Goal: Information Seeking & Learning: Check status

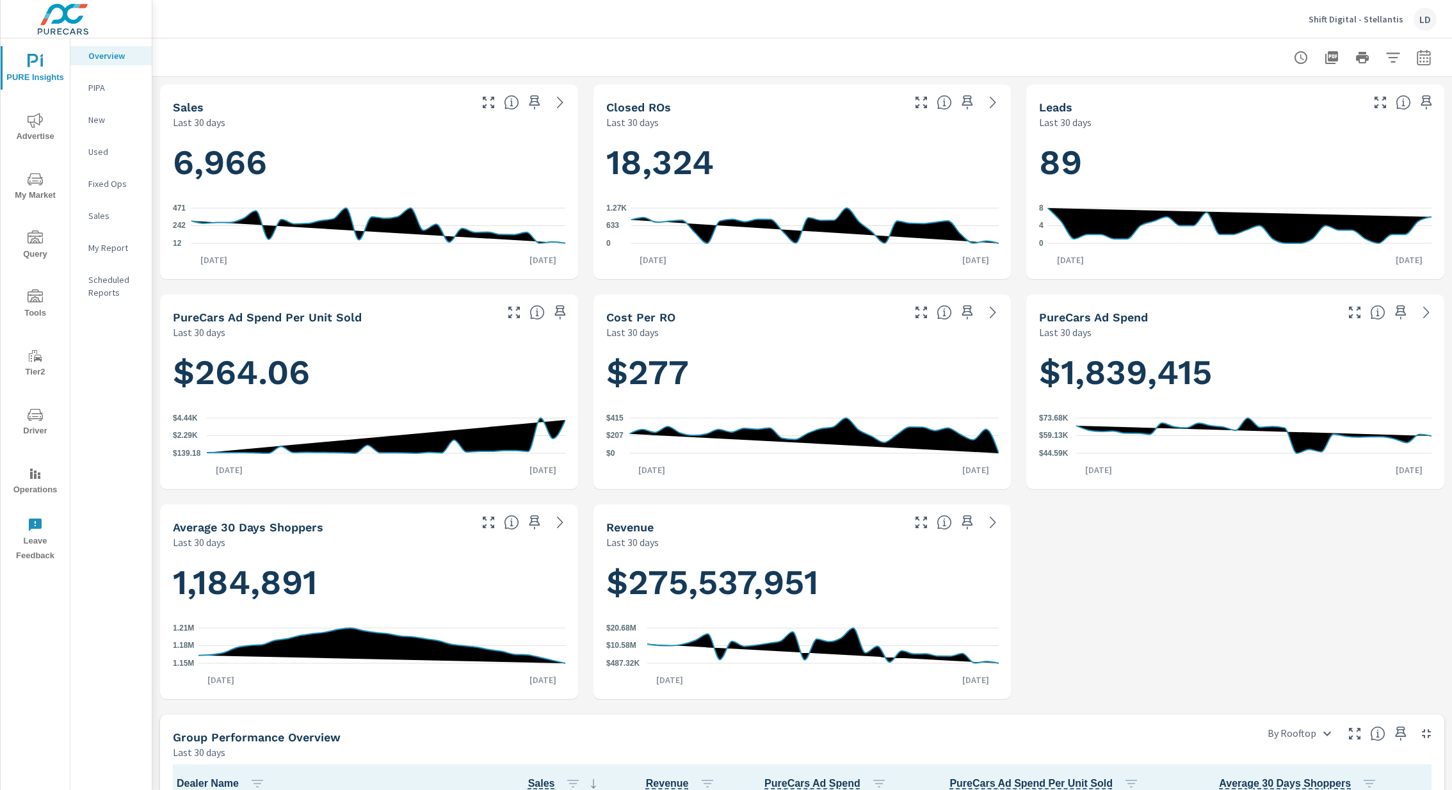
click at [31, 126] on icon "nav menu" at bounding box center [35, 120] width 15 height 15
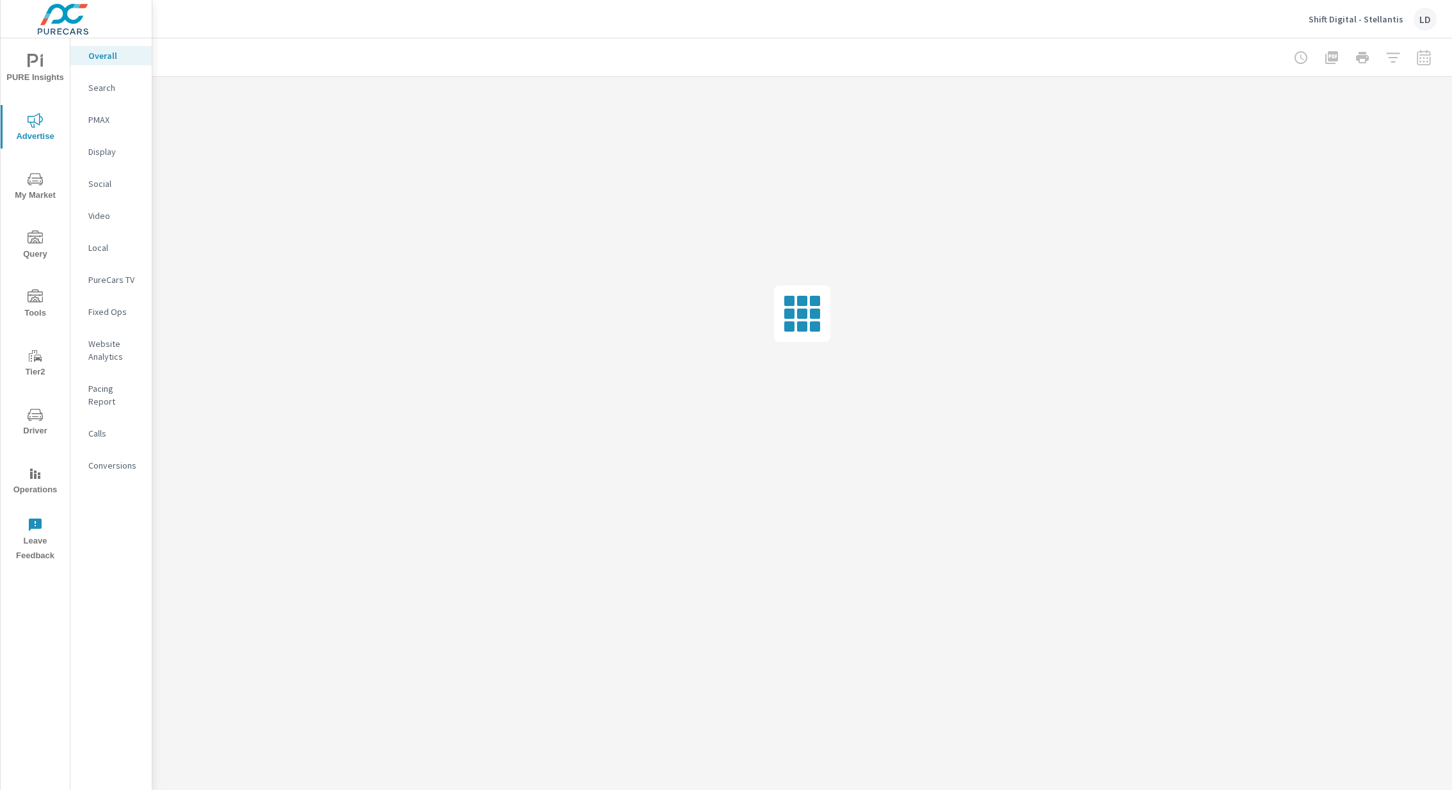
click at [129, 384] on p "Pacing Report" at bounding box center [114, 395] width 53 height 26
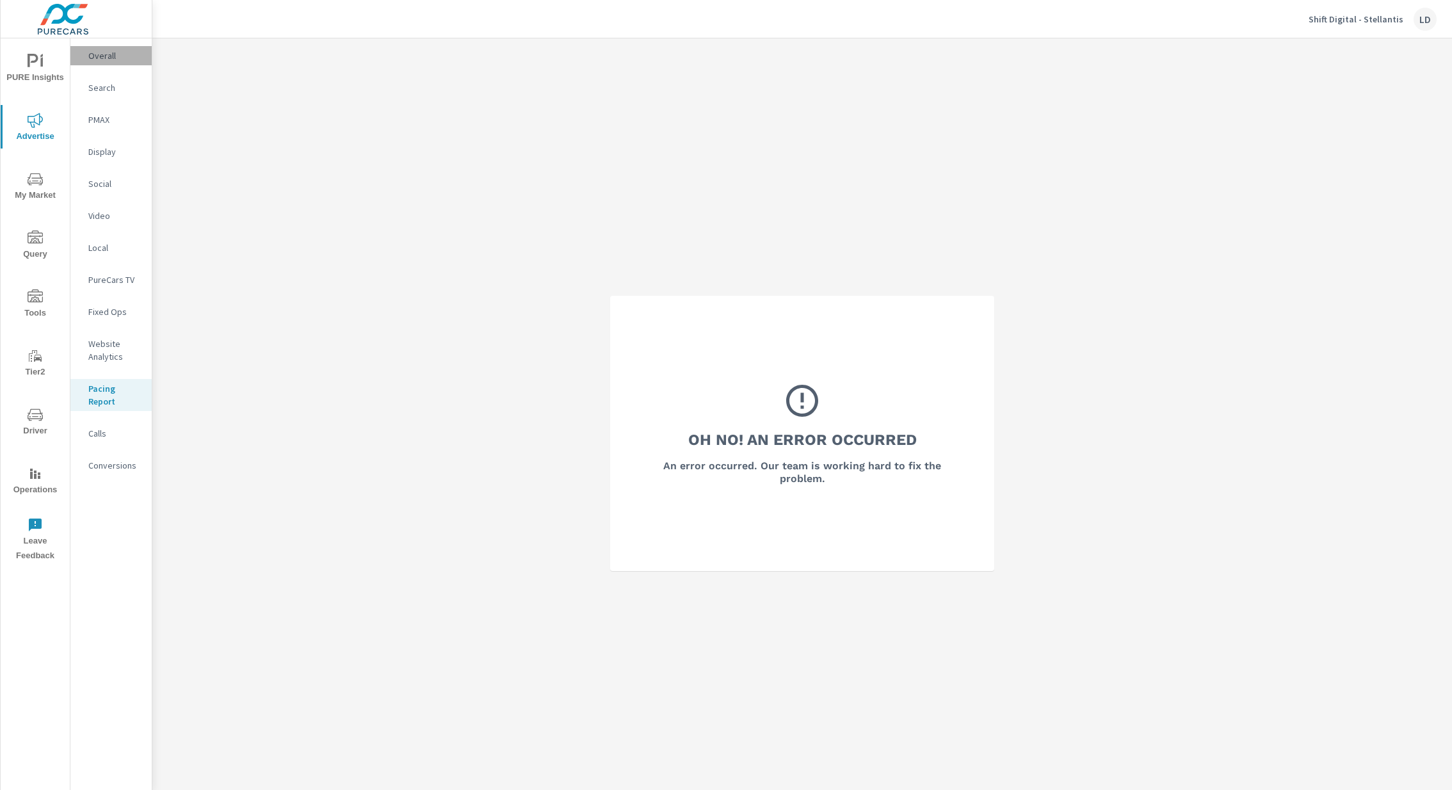
click at [107, 61] on p "Overall" at bounding box center [114, 55] width 53 height 13
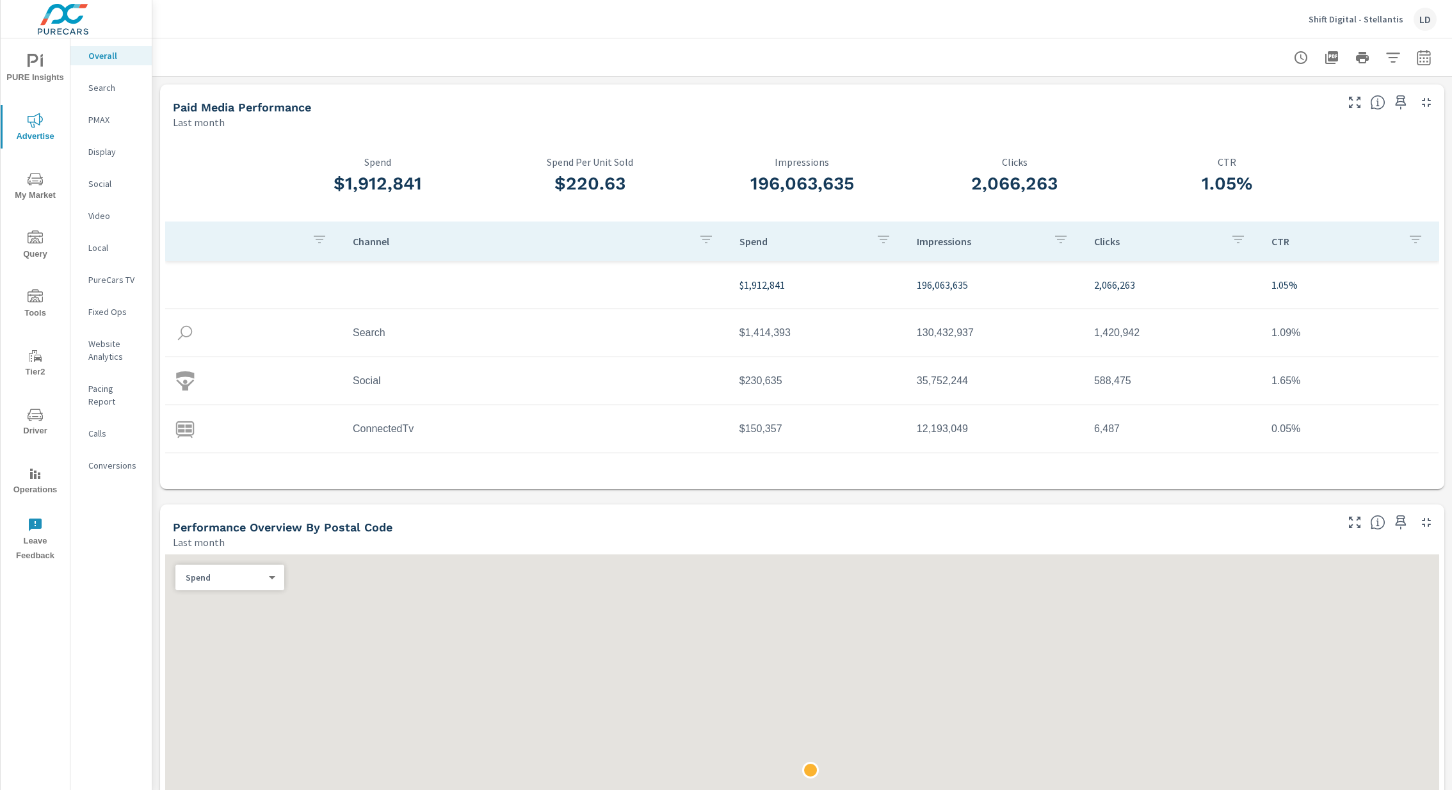
click at [1394, 22] on p "Shift Digital - Stellantis" at bounding box center [1356, 19] width 95 height 12
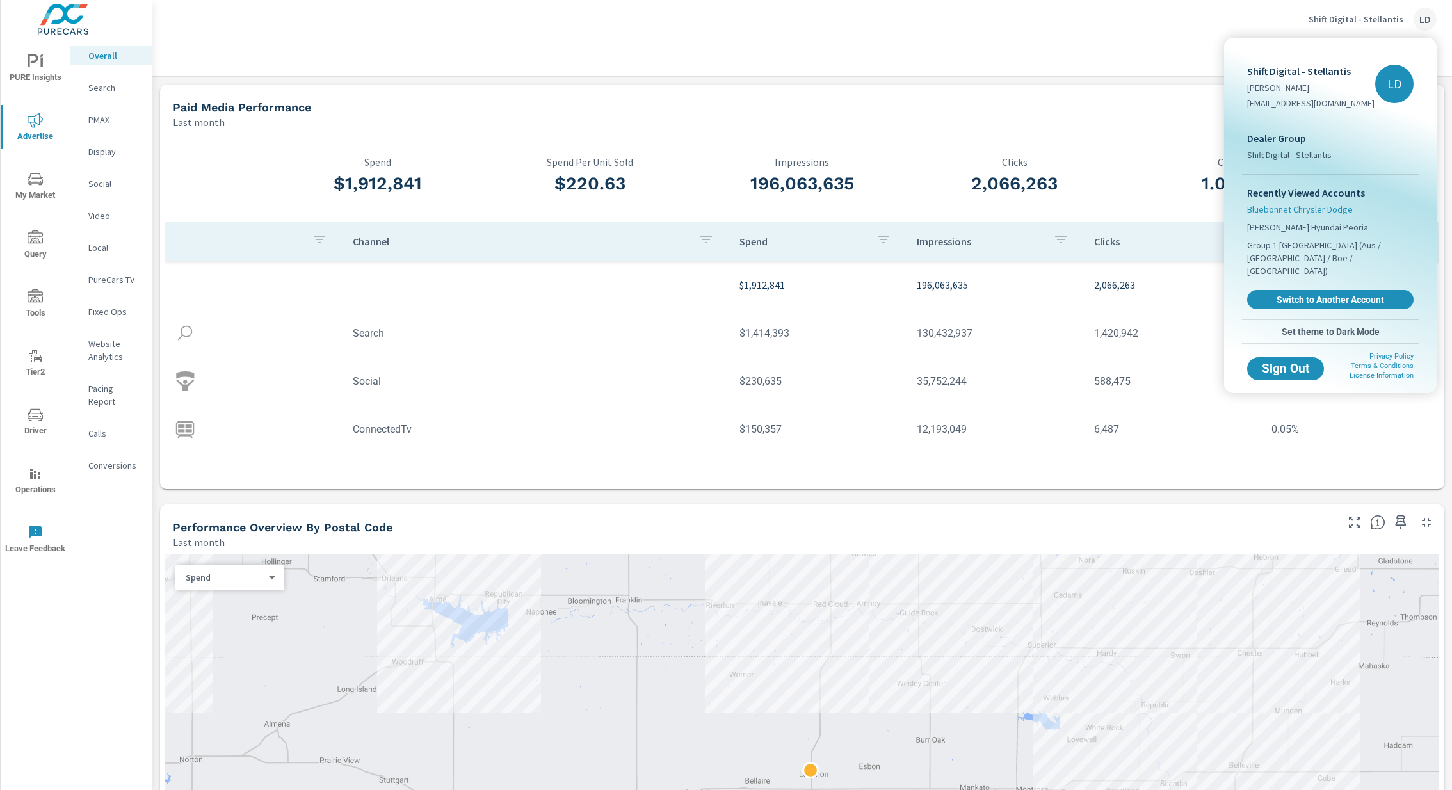
click at [1286, 207] on span "Bluebonnet Chrysler Dodge" at bounding box center [1300, 209] width 106 height 13
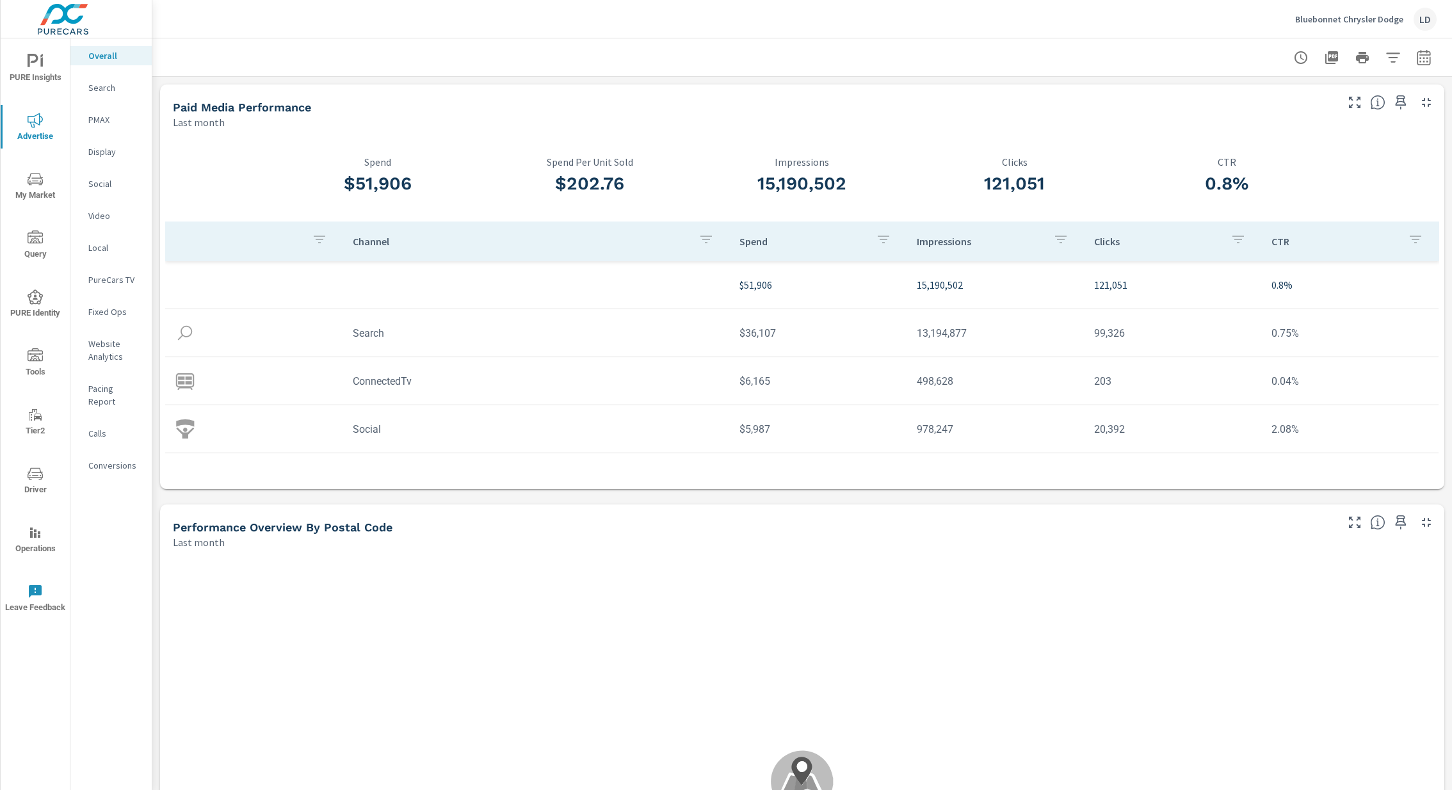
click at [24, 58] on span "PURE Insights" at bounding box center [34, 69] width 61 height 31
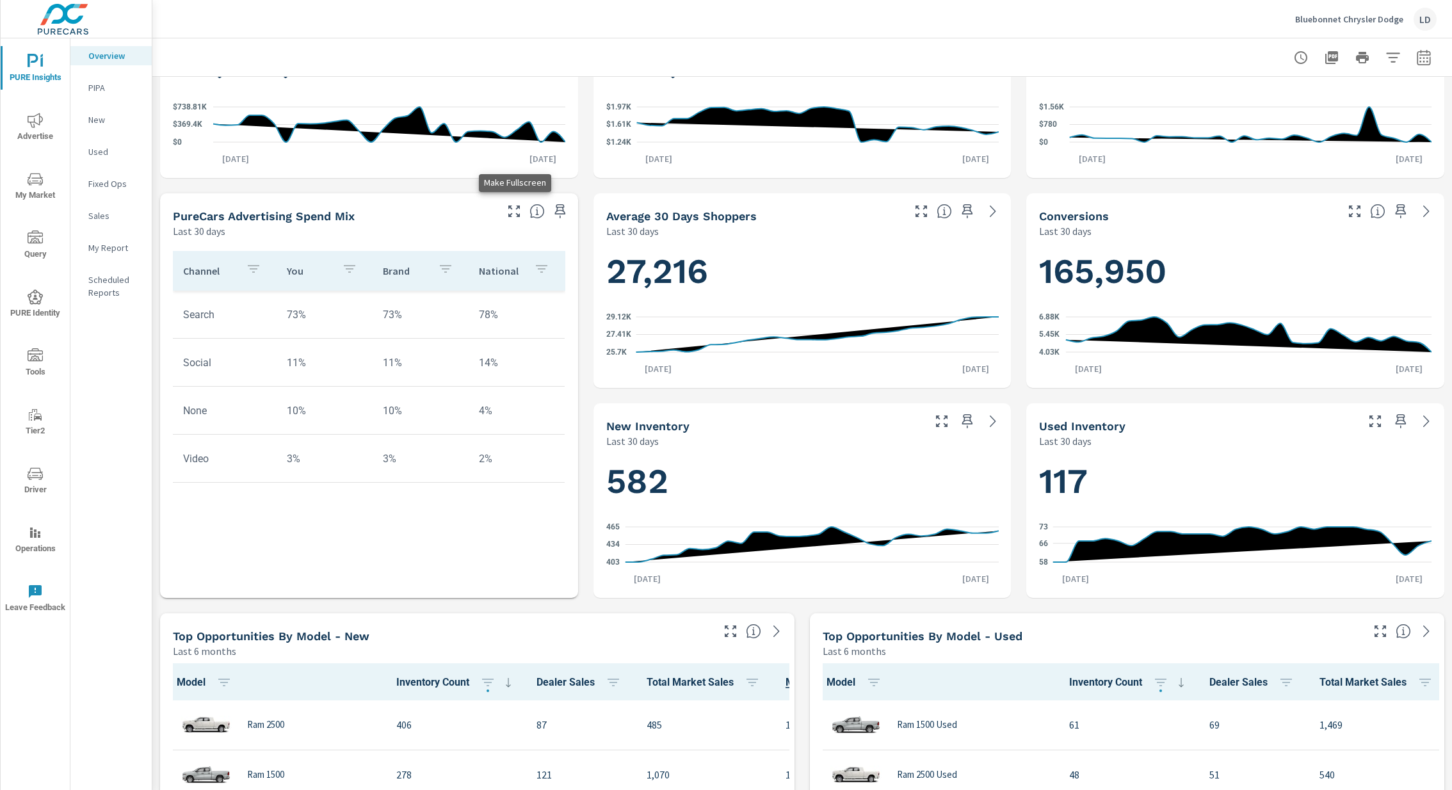
click at [506, 204] on icon "button" at bounding box center [513, 211] width 15 height 15
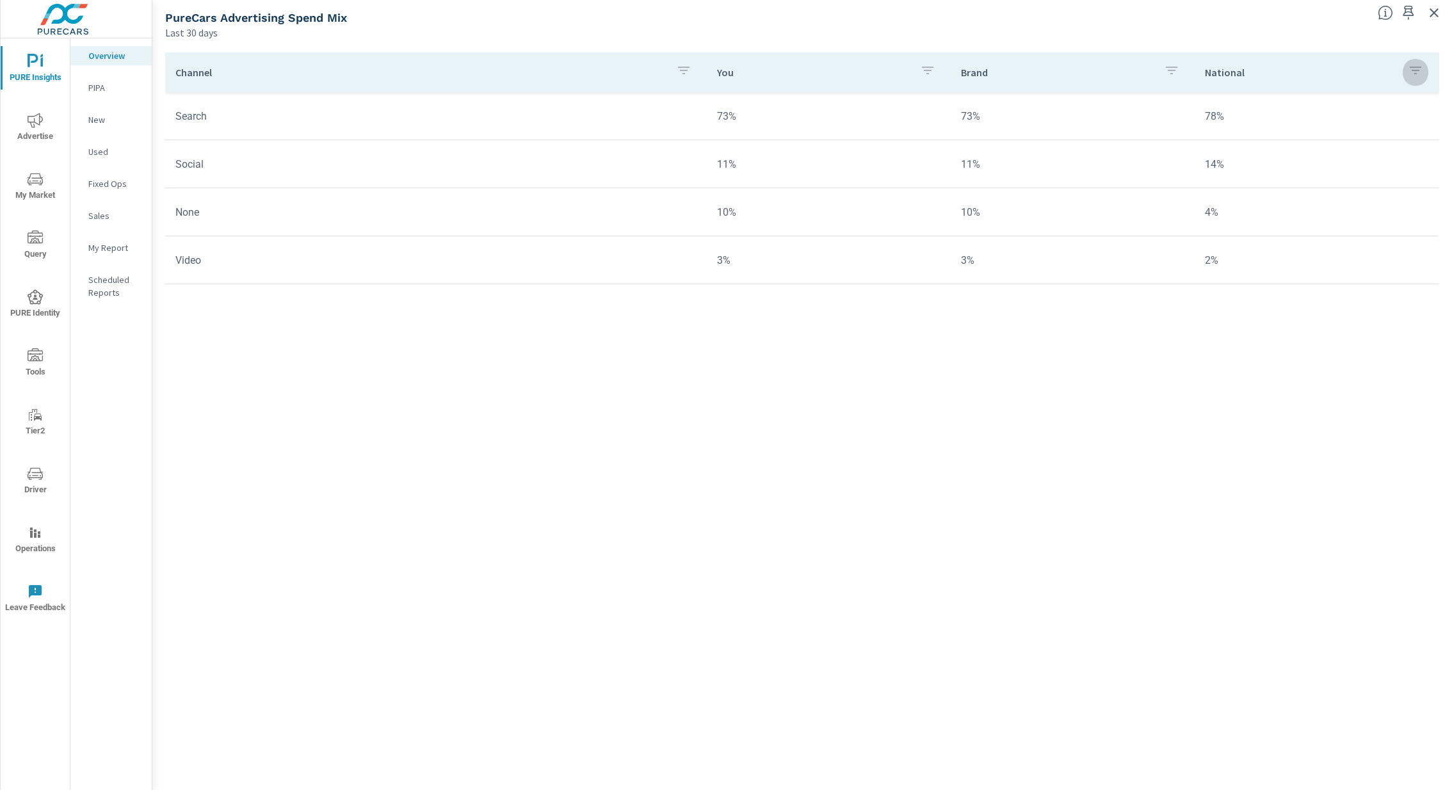
click at [1414, 74] on icon "button" at bounding box center [1416, 71] width 12 height 8
click at [1347, 101] on p "National" at bounding box center [1377, 103] width 129 height 13
click at [780, 386] on div at bounding box center [726, 395] width 1452 height 790
click at [925, 74] on icon "button" at bounding box center [927, 70] width 15 height 15
click at [925, 74] on div at bounding box center [726, 395] width 1452 height 790
